Goal: Task Accomplishment & Management: Manage account settings

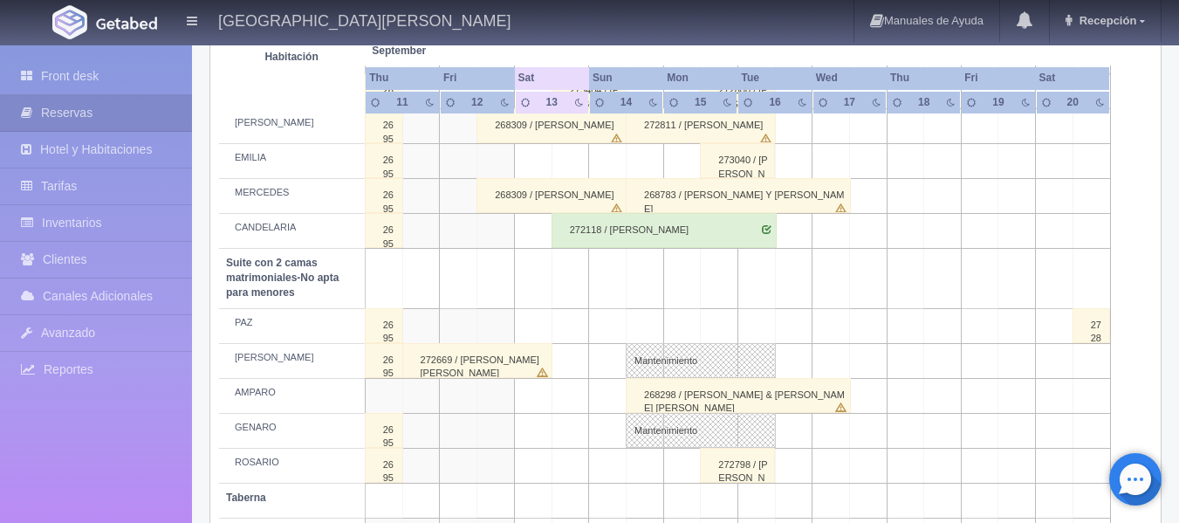
scroll to position [1424, 0]
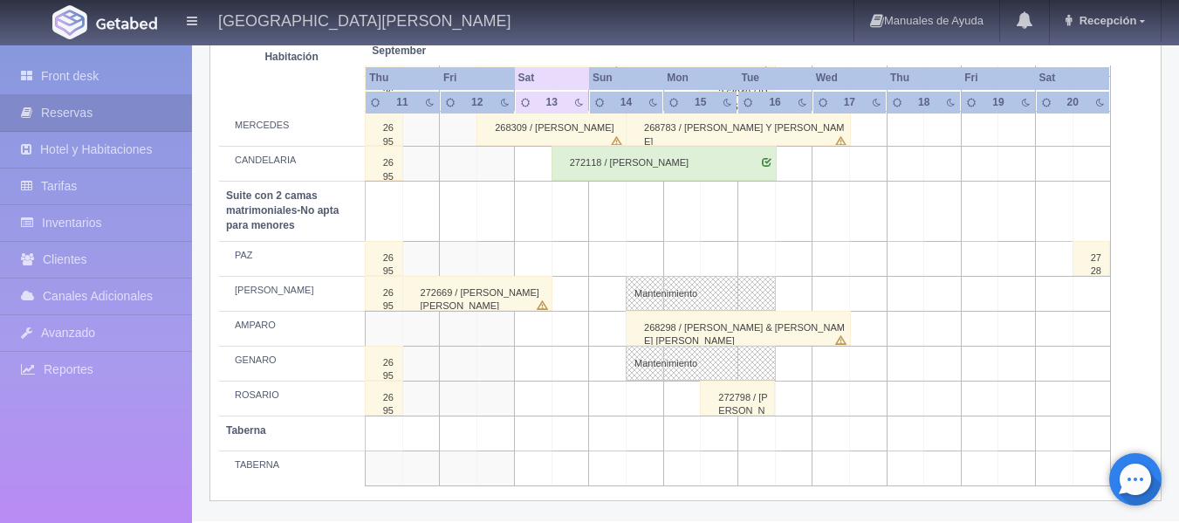
click at [718, 261] on td at bounding box center [720, 258] width 38 height 35
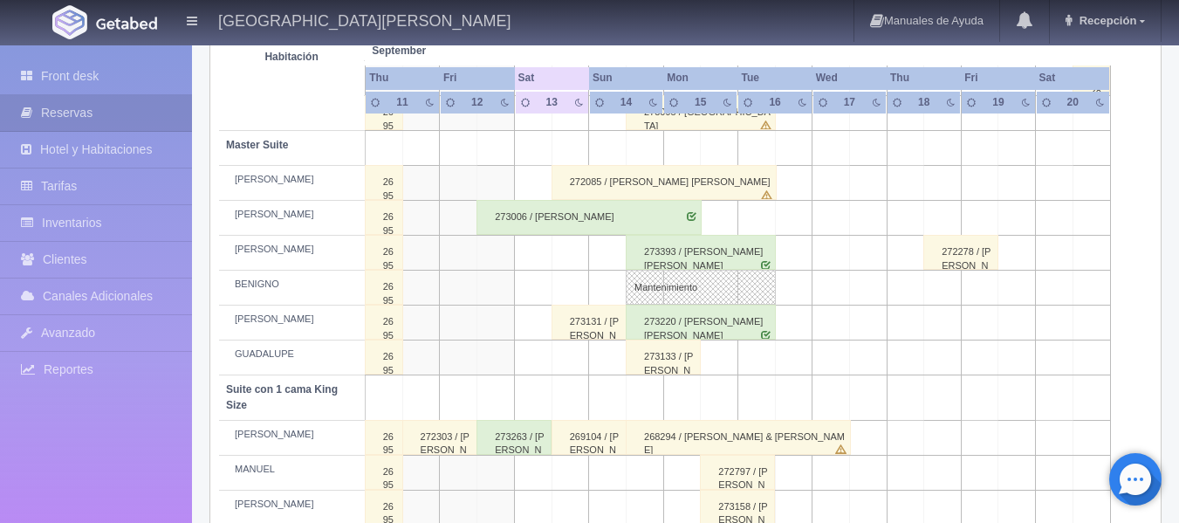
scroll to position [639, 0]
click at [714, 209] on td at bounding box center [720, 216] width 38 height 35
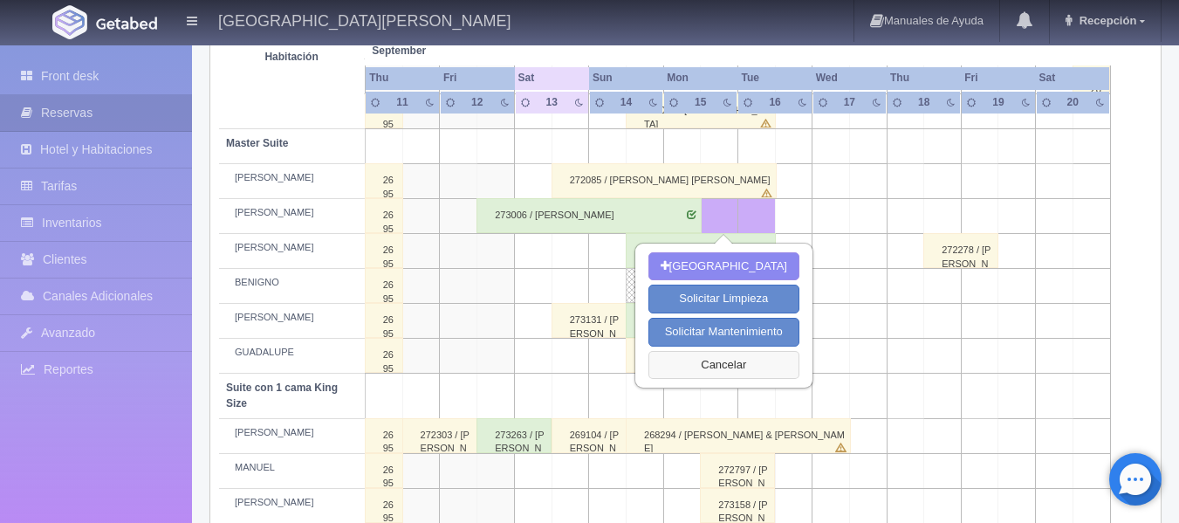
click at [738, 360] on button "Cancelar" at bounding box center [723, 365] width 151 height 29
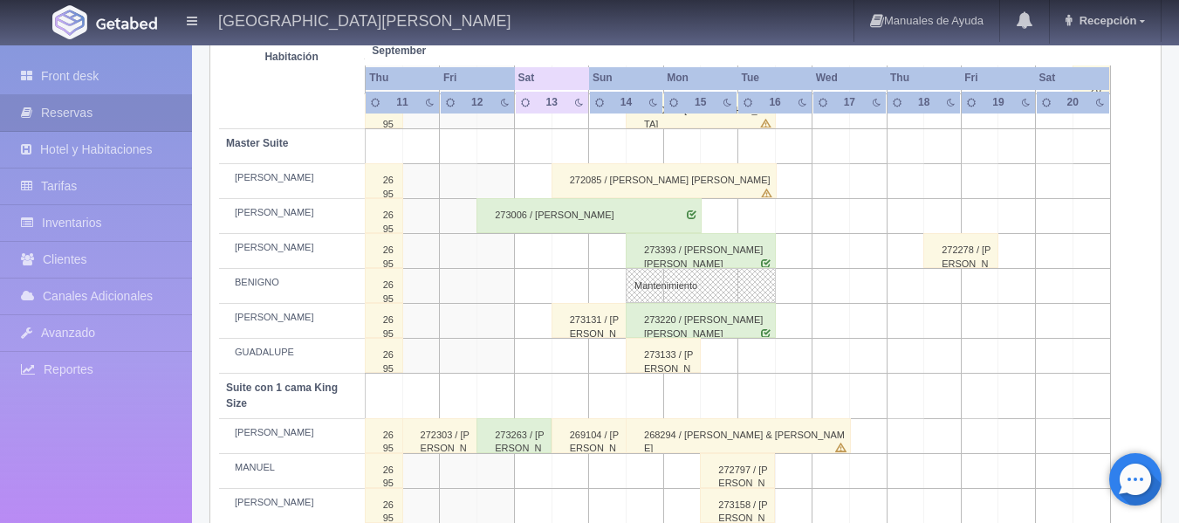
click at [723, 357] on td at bounding box center [720, 356] width 38 height 35
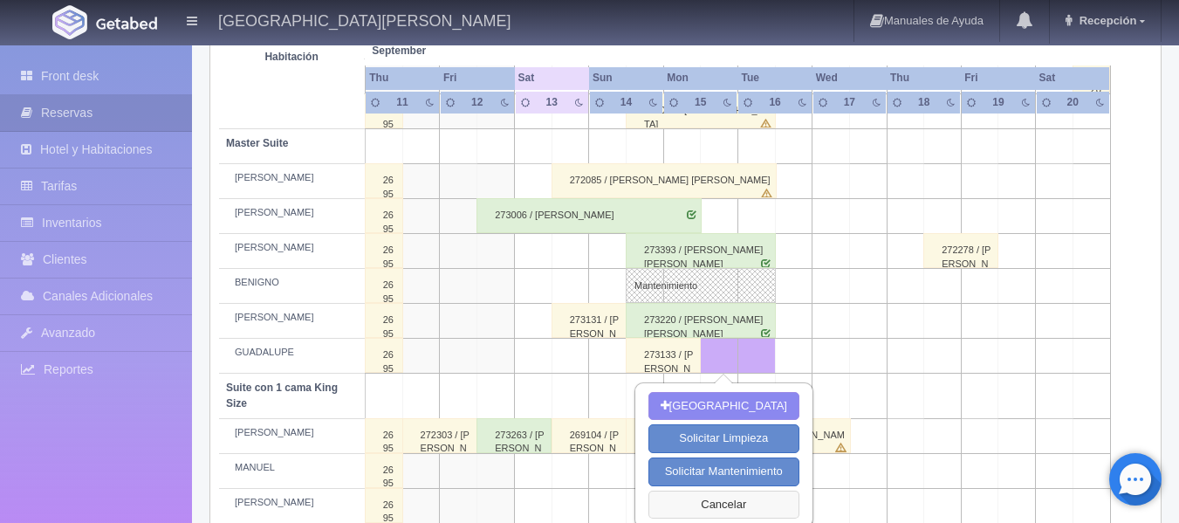
click at [745, 511] on button "Cancelar" at bounding box center [723, 504] width 151 height 29
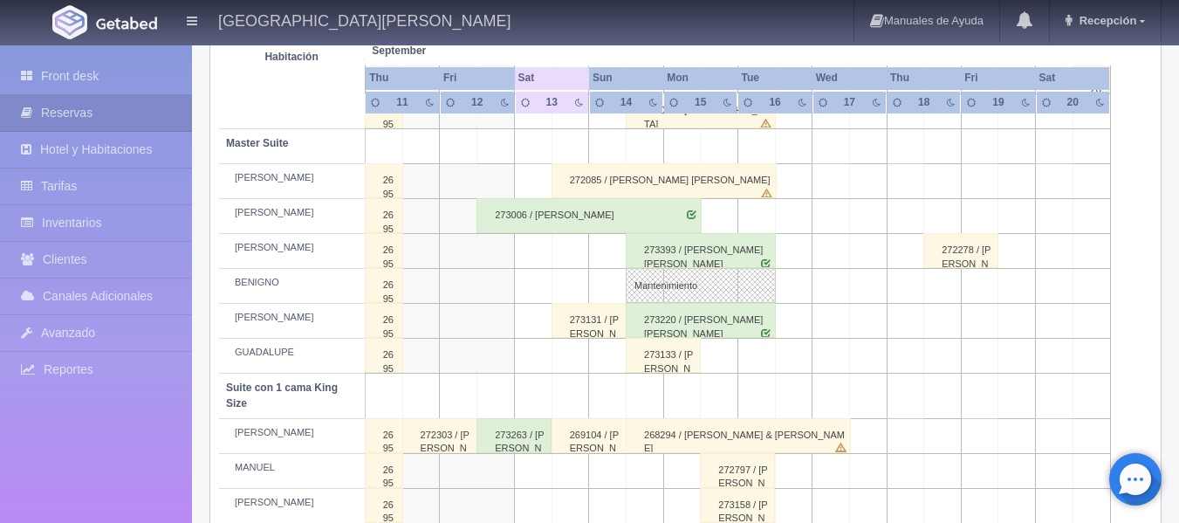
click at [709, 218] on td at bounding box center [720, 216] width 38 height 35
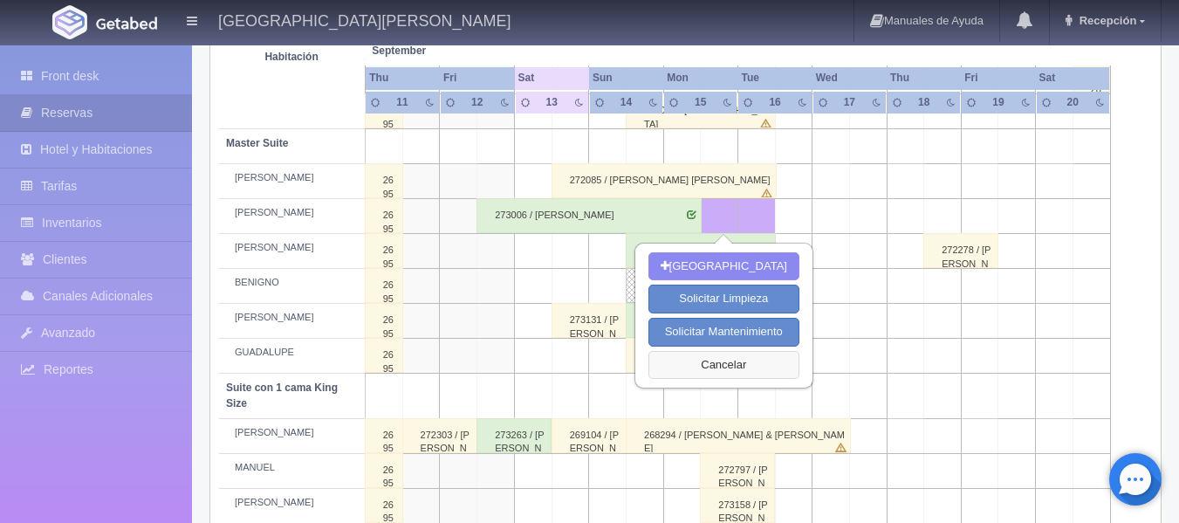
click at [697, 362] on button "Cancelar" at bounding box center [723, 365] width 151 height 29
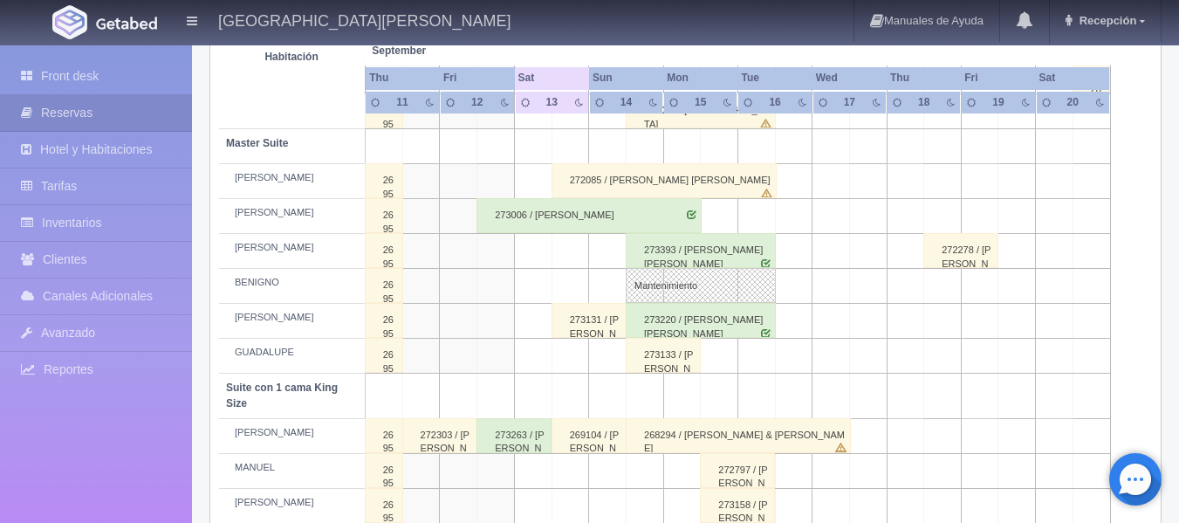
click at [672, 358] on div "273133 / [PERSON_NAME] [PERSON_NAME]" at bounding box center [663, 355] width 75 height 35
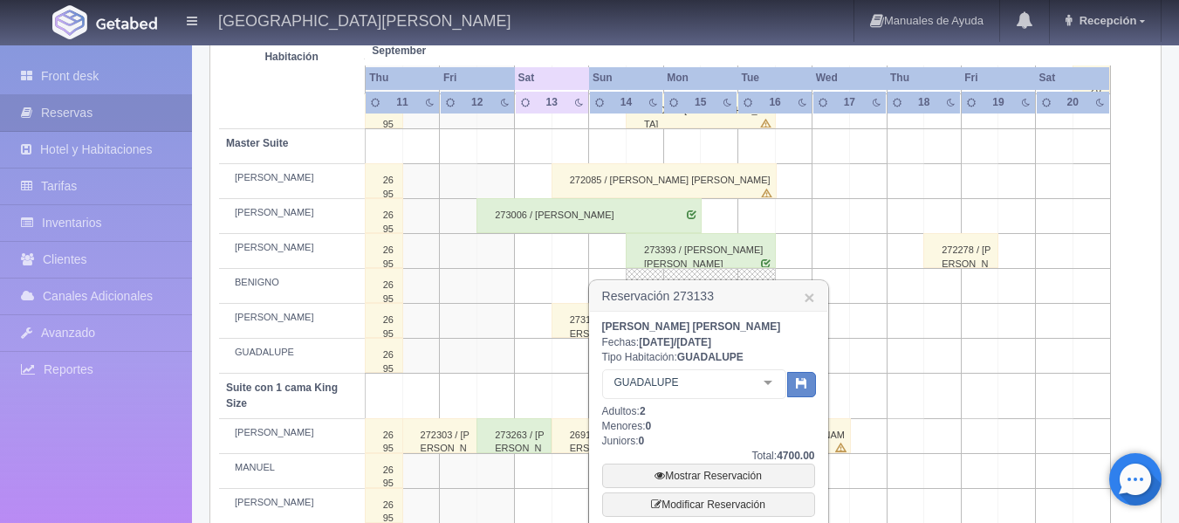
click at [846, 291] on td at bounding box center [831, 286] width 38 height 35
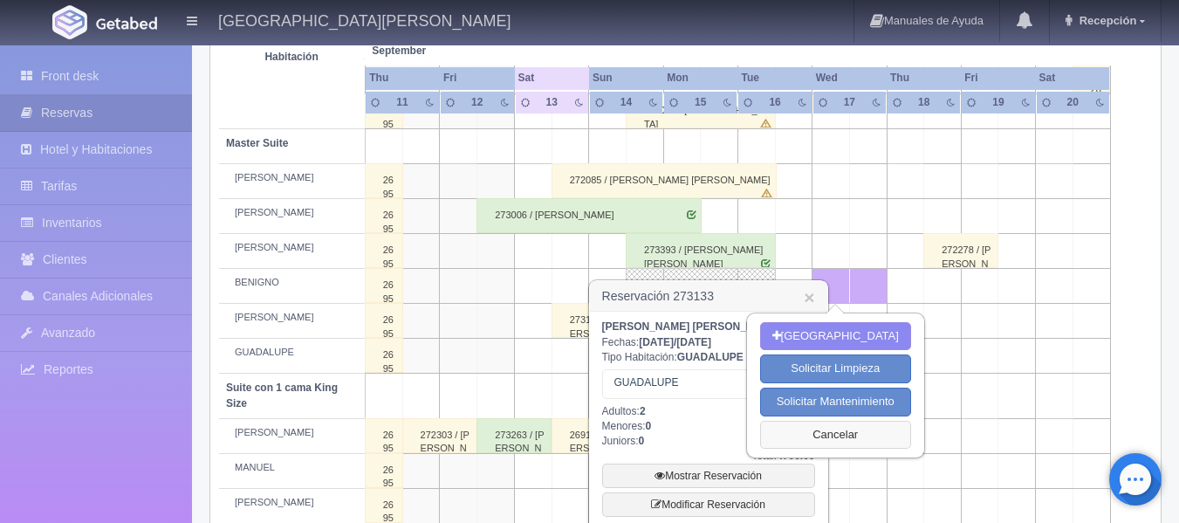
click at [849, 447] on button "Cancelar" at bounding box center [835, 435] width 151 height 29
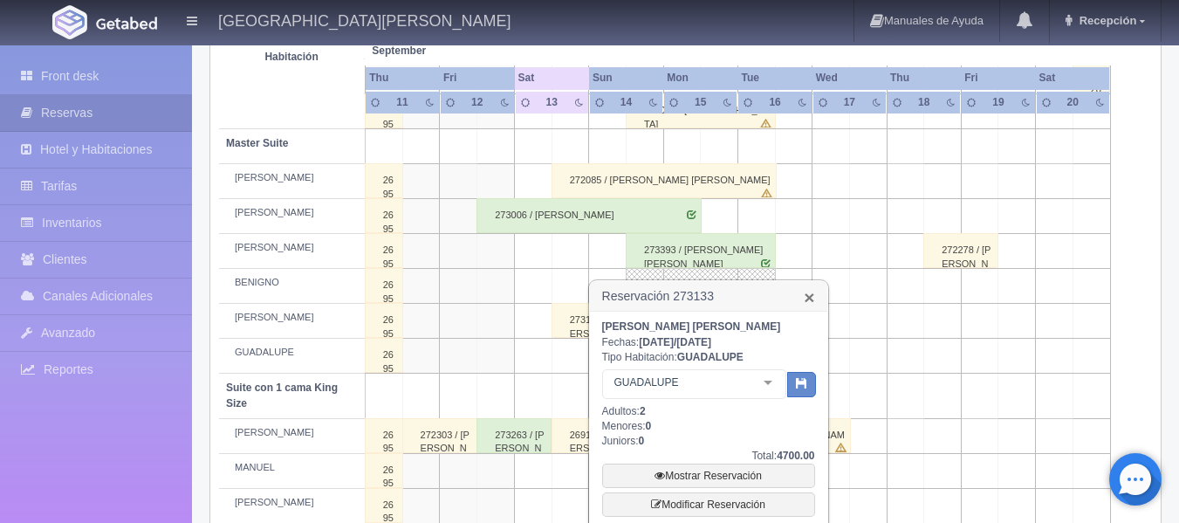
click at [812, 299] on link "×" at bounding box center [809, 297] width 10 height 18
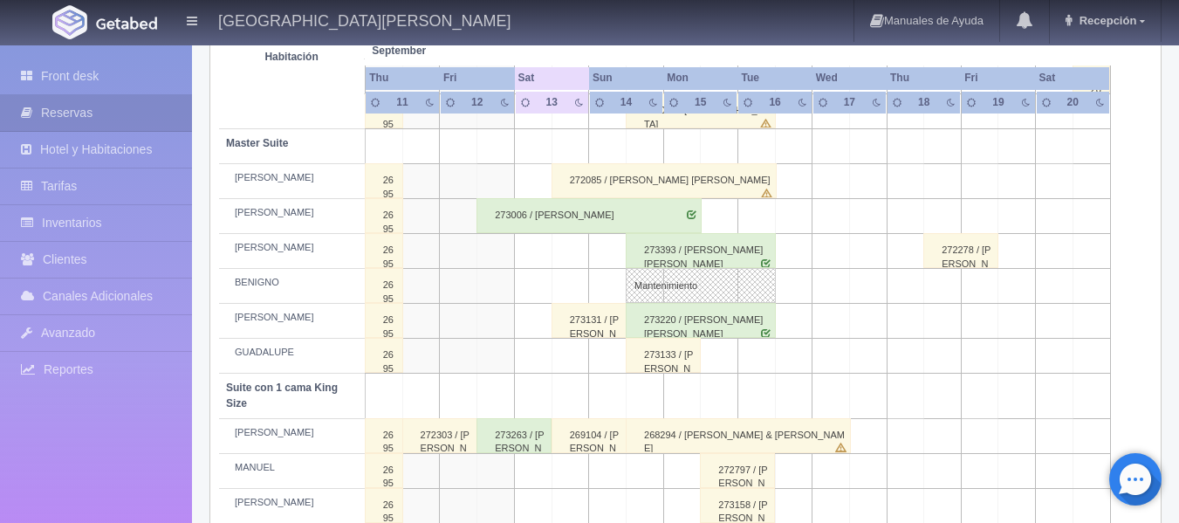
click at [678, 350] on div "273133 / [PERSON_NAME] [PERSON_NAME]" at bounding box center [663, 355] width 75 height 35
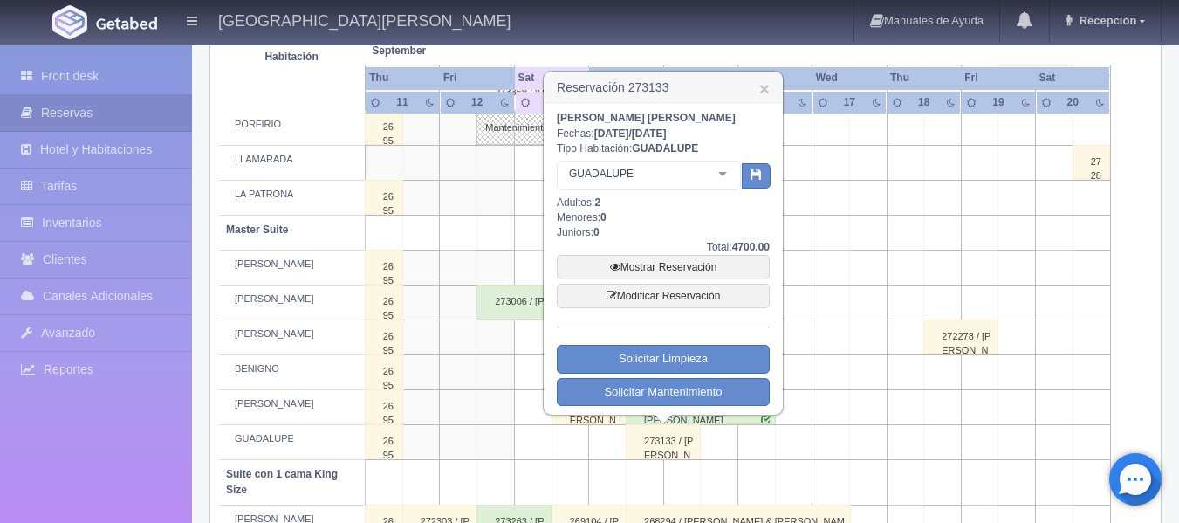
scroll to position [552, 0]
click at [769, 80] on link "×" at bounding box center [764, 89] width 10 height 18
